Goal: Check status: Check status

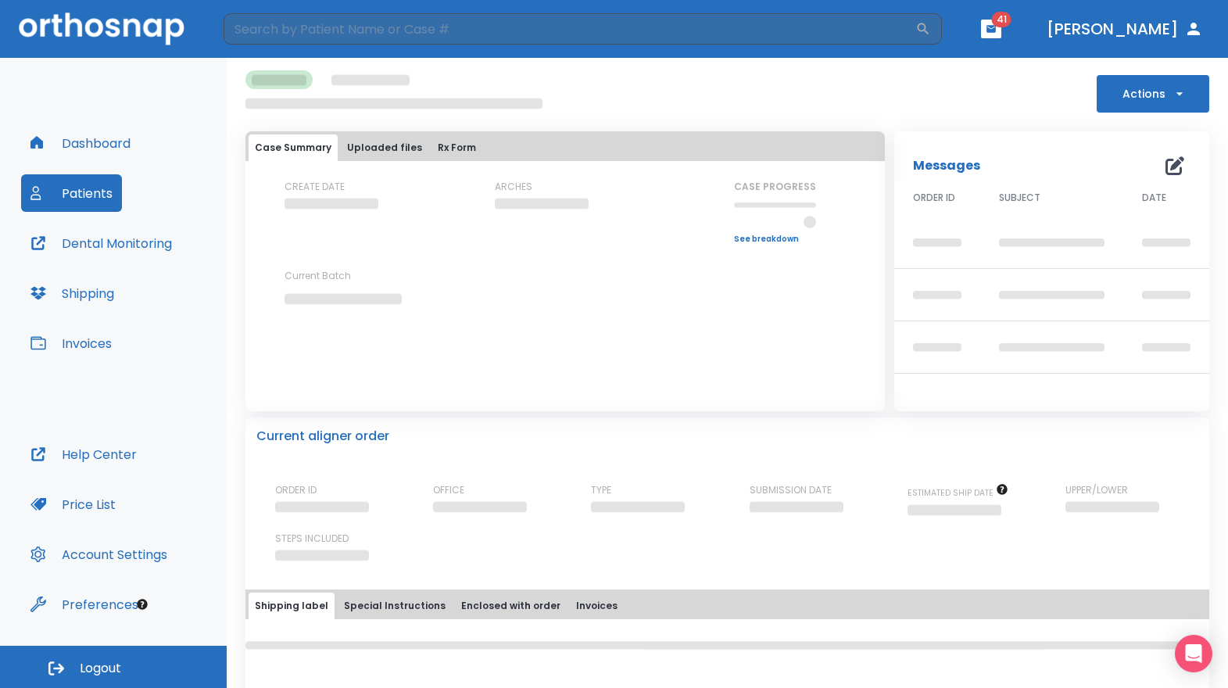
click at [91, 205] on button "Patients" at bounding box center [71, 193] width 101 height 38
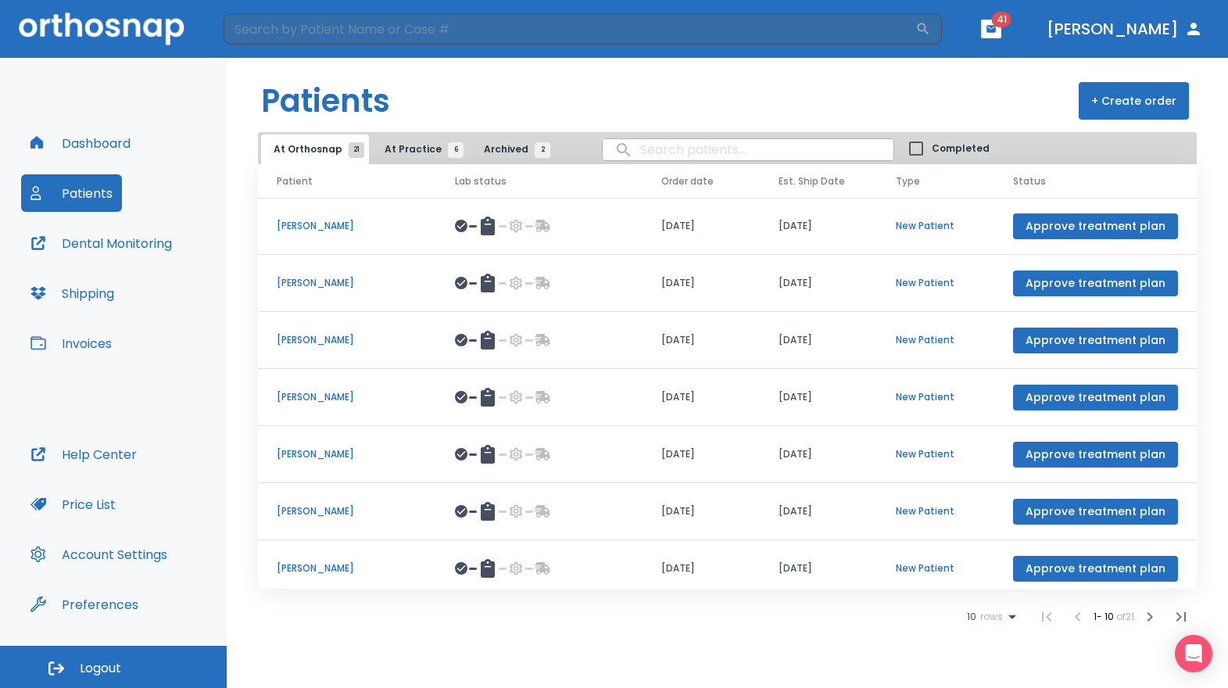
click at [416, 156] on button "At Practice 6" at bounding box center [420, 149] width 96 height 30
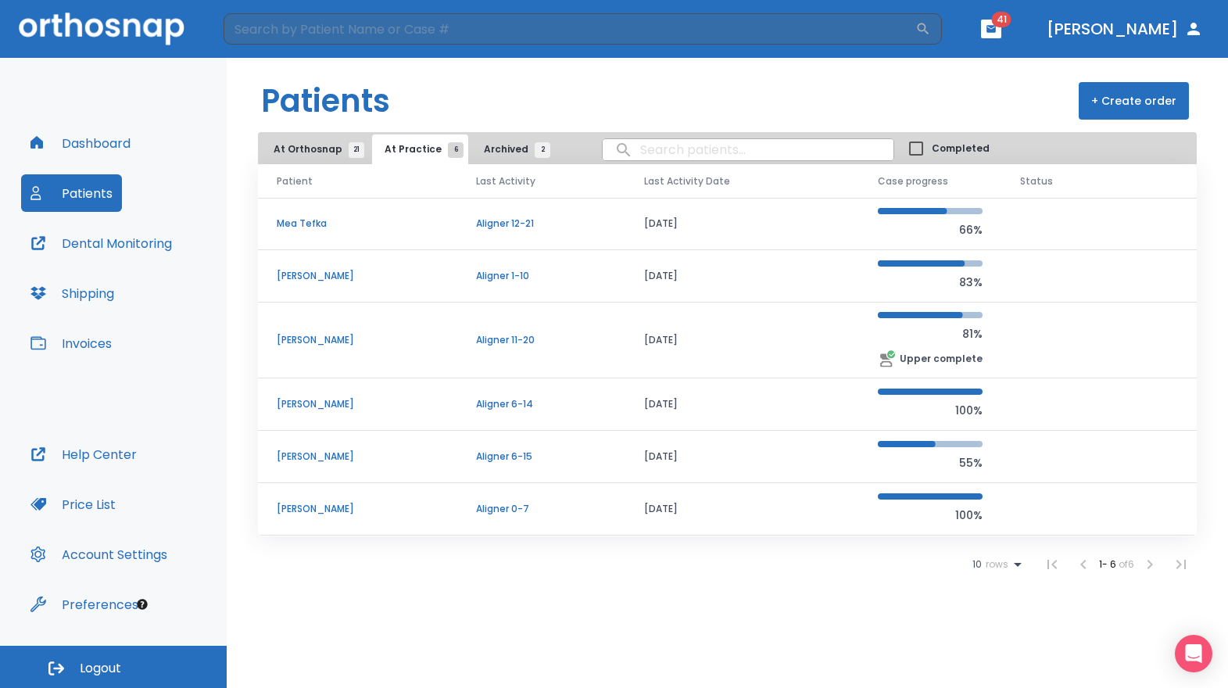
click at [505, 222] on p "Aligner 12-21" at bounding box center [541, 224] width 131 height 14
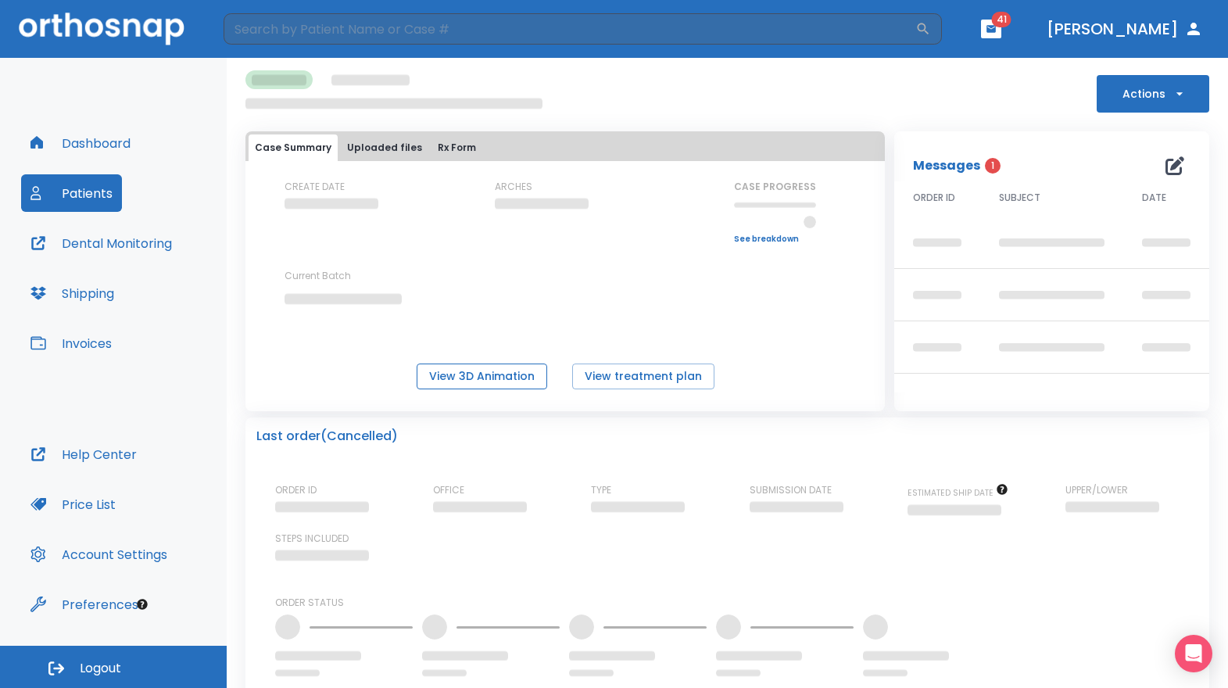
click at [484, 378] on button "View 3D Animation" at bounding box center [482, 376] width 131 height 26
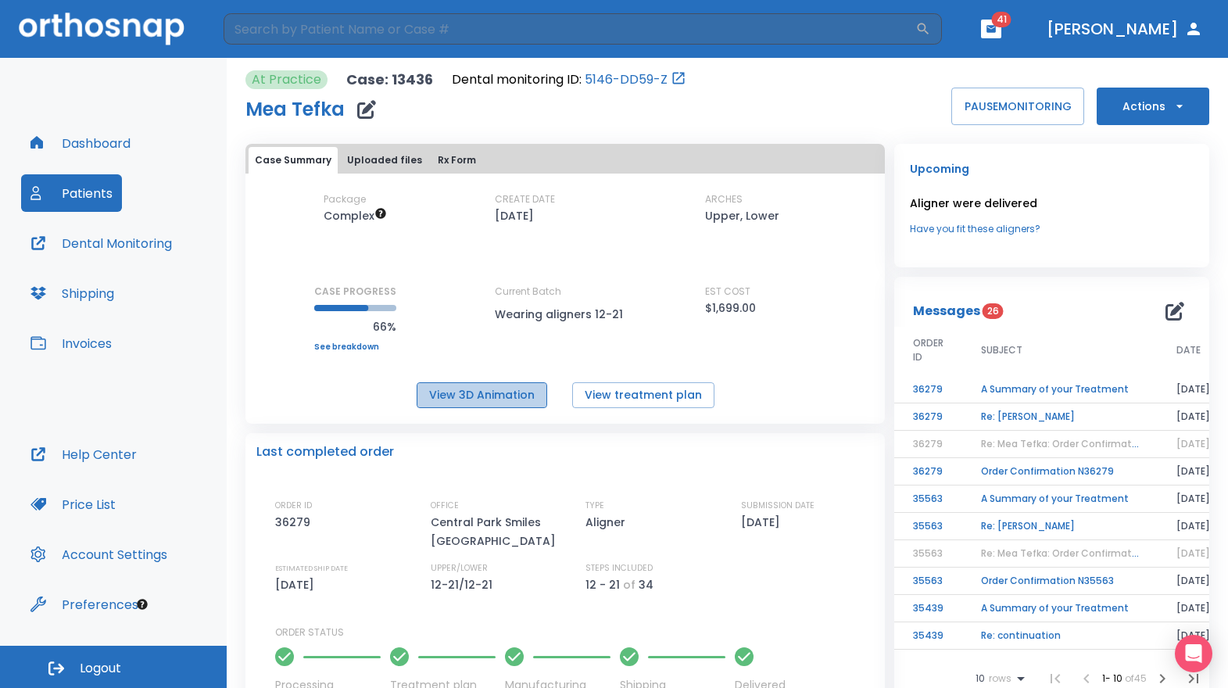
click at [505, 382] on button "View 3D Animation" at bounding box center [482, 395] width 131 height 26
